Goal: Information Seeking & Learning: Check status

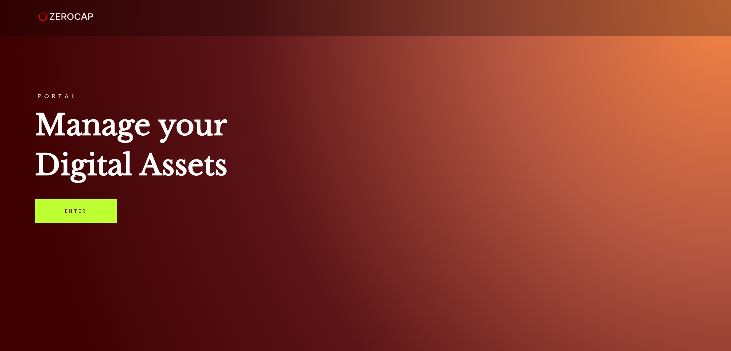
click at [77, 207] on link "Enter" at bounding box center [76, 211] width 82 height 24
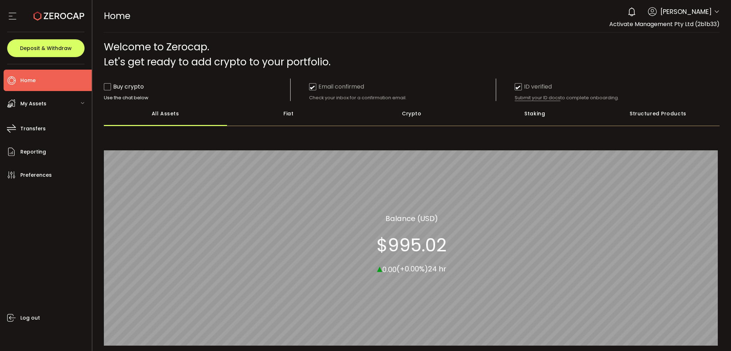
click at [81, 100] on div "My Assets" at bounding box center [48, 103] width 88 height 21
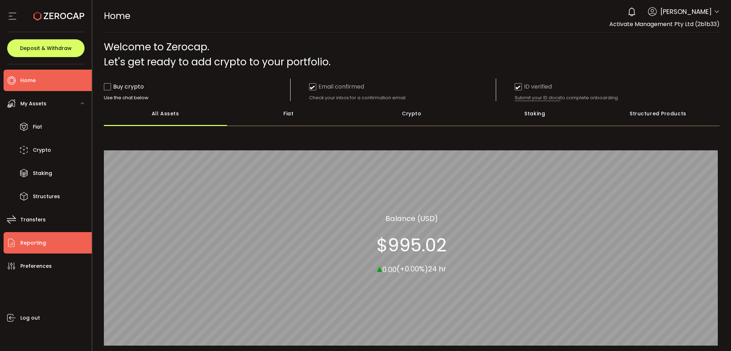
click at [37, 244] on span "Reporting" at bounding box center [33, 243] width 26 height 10
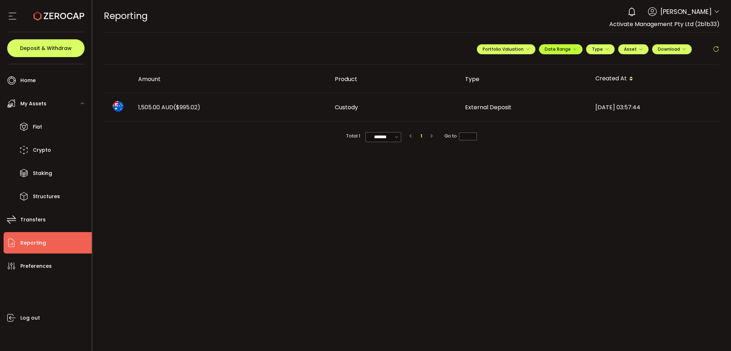
click at [574, 48] on icon "button" at bounding box center [575, 49] width 4 height 4
click at [543, 63] on input at bounding box center [542, 63] width 46 height 7
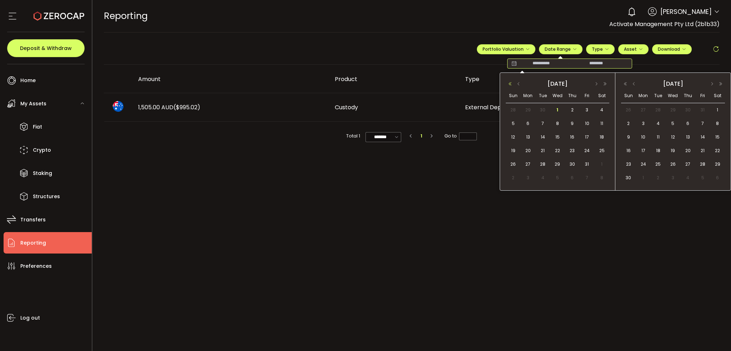
click at [510, 84] on button "button" at bounding box center [510, 83] width 9 height 5
click at [521, 84] on button "button" at bounding box center [519, 83] width 9 height 5
click at [572, 111] on span "1" at bounding box center [572, 110] width 9 height 9
click at [719, 107] on span "1" at bounding box center [717, 110] width 9 height 9
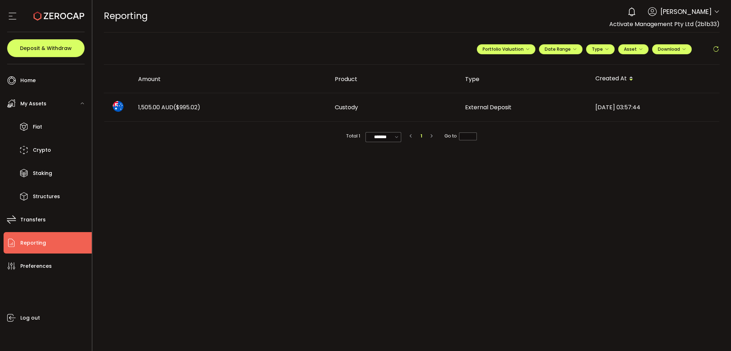
click at [718, 49] on icon at bounding box center [716, 49] width 7 height 7
click at [639, 49] on icon "button" at bounding box center [641, 49] width 4 height 4
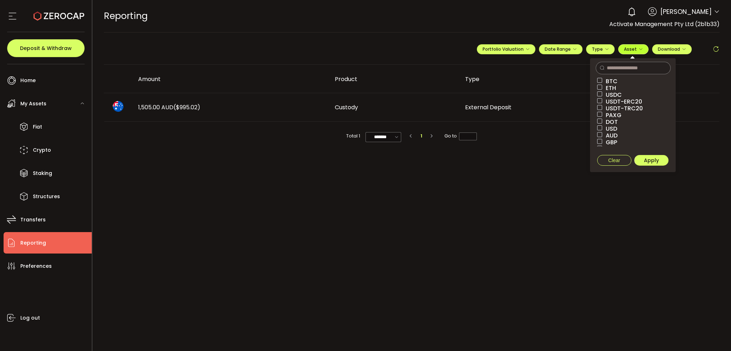
click at [639, 49] on icon "button" at bounding box center [641, 49] width 4 height 4
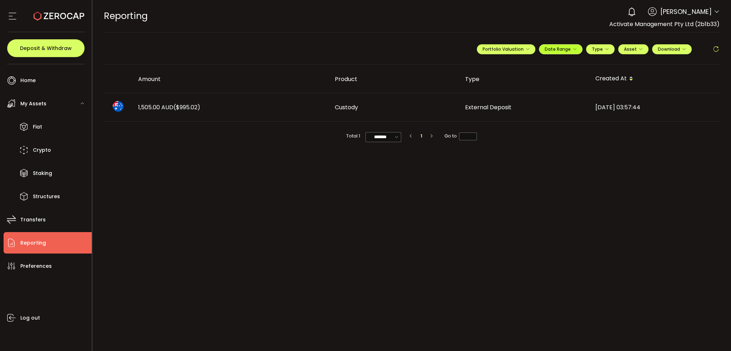
click at [579, 49] on button "Date Range" at bounding box center [561, 49] width 44 height 10
click at [552, 206] on main "**********" at bounding box center [411, 191] width 639 height 319
click at [37, 222] on span "Transfers" at bounding box center [32, 220] width 25 height 10
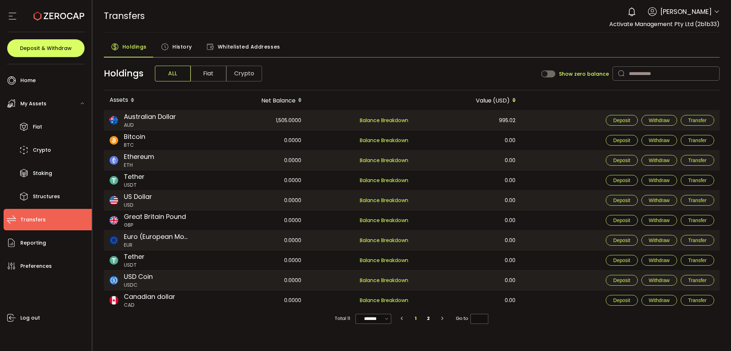
click at [180, 48] on span "History" at bounding box center [182, 47] width 20 height 14
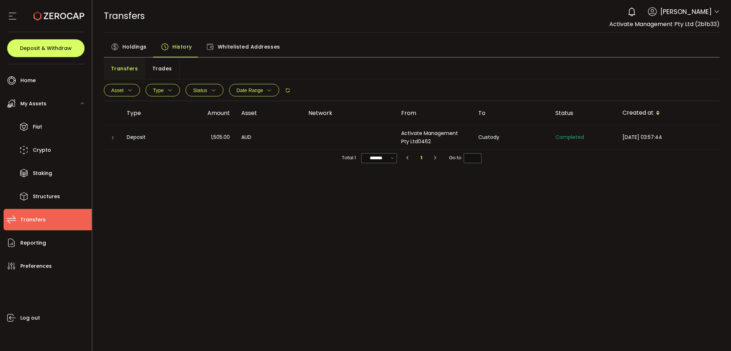
click at [165, 71] on span "Trades" at bounding box center [162, 68] width 20 height 14
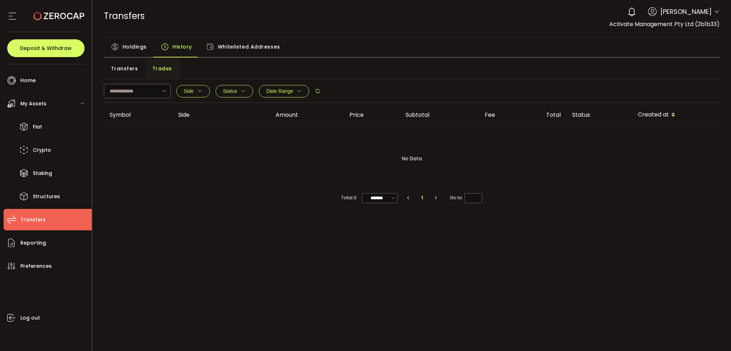
click at [309, 94] on button "Date Range" at bounding box center [284, 91] width 50 height 12
click at [271, 107] on input at bounding box center [255, 106] width 46 height 7
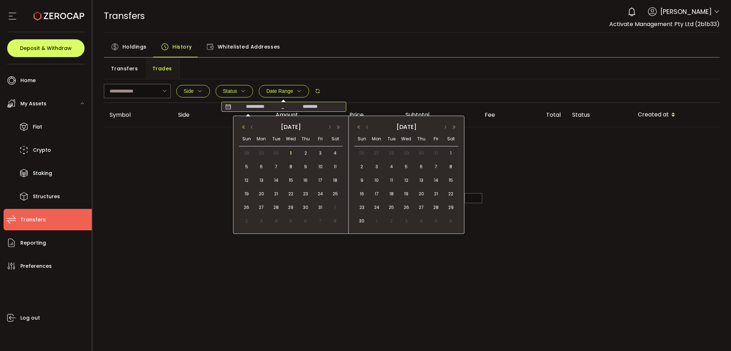
click at [242, 127] on button "button" at bounding box center [243, 127] width 9 height 5
click at [245, 127] on button "button" at bounding box center [243, 127] width 9 height 5
click at [247, 169] on span "1" at bounding box center [246, 166] width 9 height 9
click at [450, 155] on span "1" at bounding box center [451, 153] width 9 height 9
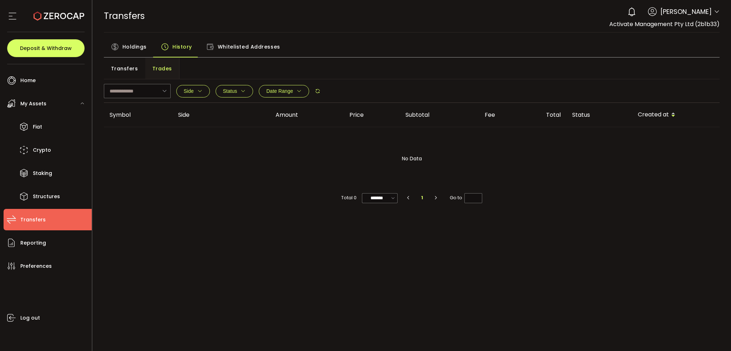
click at [321, 93] on icon at bounding box center [318, 91] width 6 height 6
click at [309, 89] on button "Date Range" at bounding box center [284, 91] width 50 height 12
click at [243, 169] on div "No Data" at bounding box center [412, 158] width 616 height 62
click at [42, 240] on span "Reporting" at bounding box center [33, 243] width 26 height 10
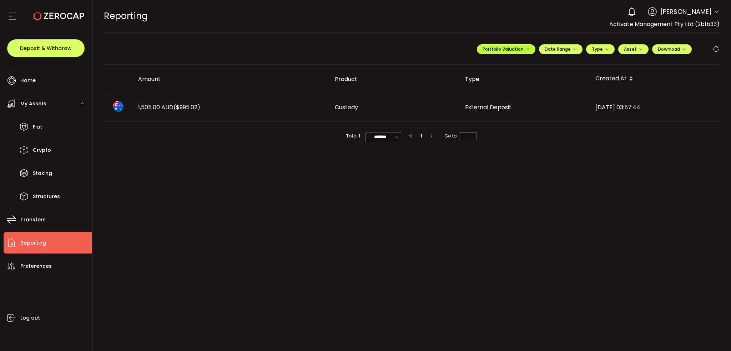
click at [527, 50] on icon "button" at bounding box center [528, 49] width 4 height 4
click at [494, 67] on span "**********" at bounding box center [482, 66] width 37 height 9
click at [501, 67] on icon at bounding box center [498, 66] width 5 height 5
click at [521, 48] on span "Portfolio Valuation" at bounding box center [506, 49] width 47 height 6
click at [529, 47] on icon "button" at bounding box center [528, 49] width 4 height 4
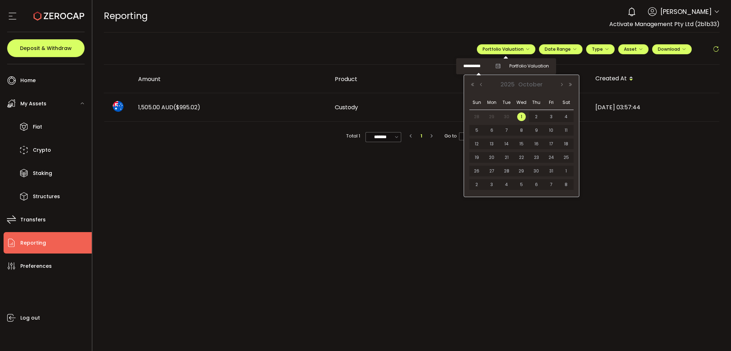
click at [473, 67] on input "**********" at bounding box center [478, 66] width 29 height 9
click at [474, 84] on button "Previous Year" at bounding box center [473, 84] width 9 height 5
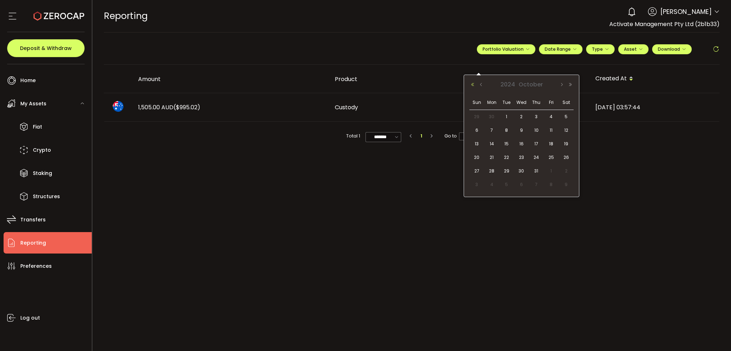
click at [474, 84] on button "Previous Year" at bounding box center [473, 84] width 9 height 5
click at [477, 131] on span "1" at bounding box center [477, 130] width 9 height 9
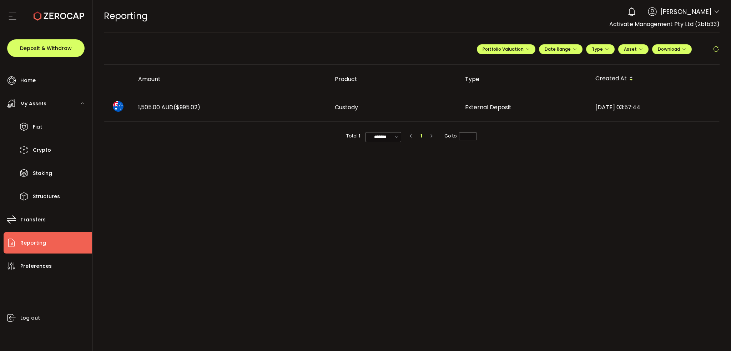
click at [715, 47] on icon at bounding box center [716, 49] width 7 height 7
